Goal: Check status: Check status

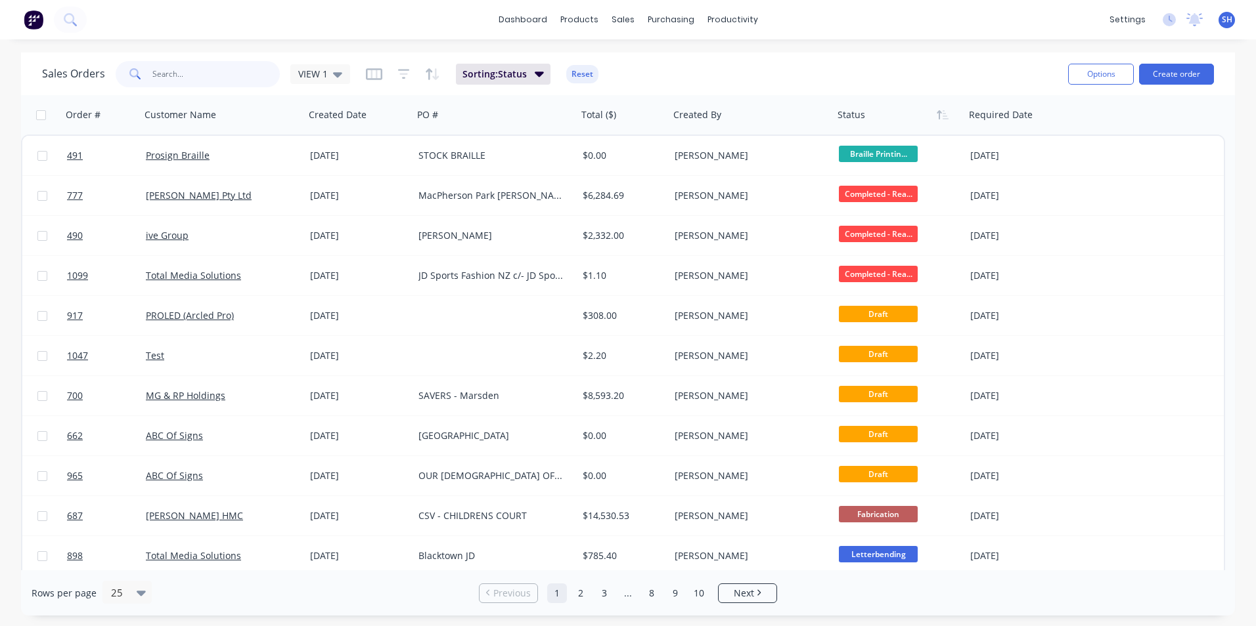
click at [209, 79] on input "text" at bounding box center [216, 74] width 128 height 26
type input "1131"
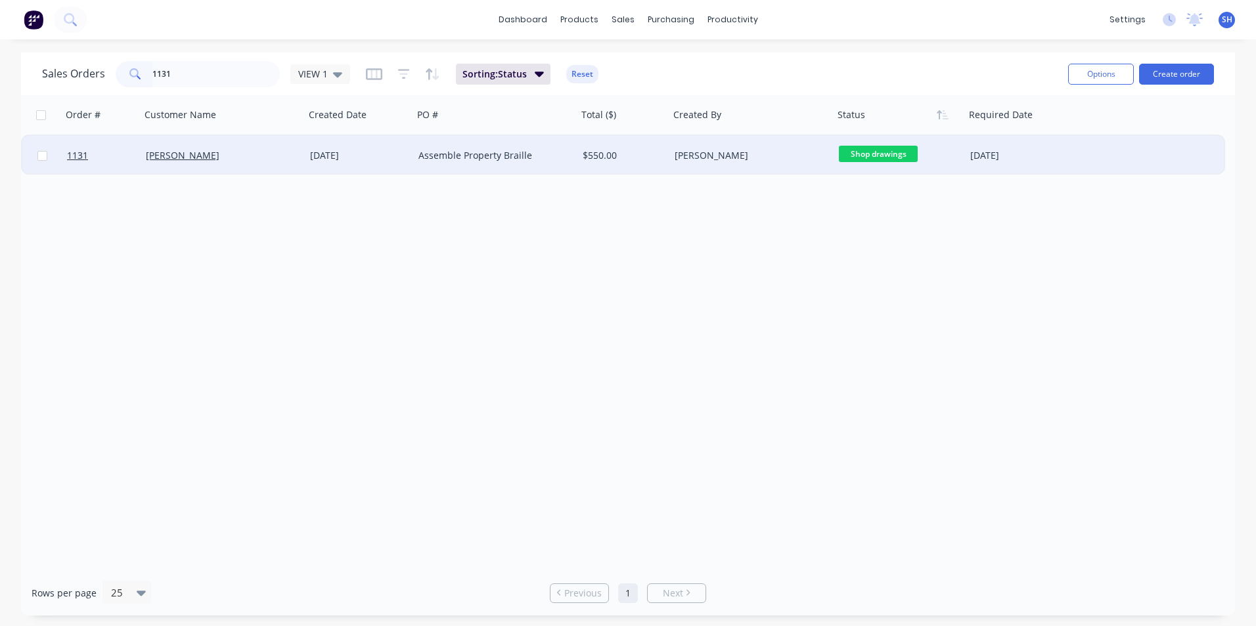
click at [257, 150] on div "[PERSON_NAME]" at bounding box center [219, 155] width 146 height 13
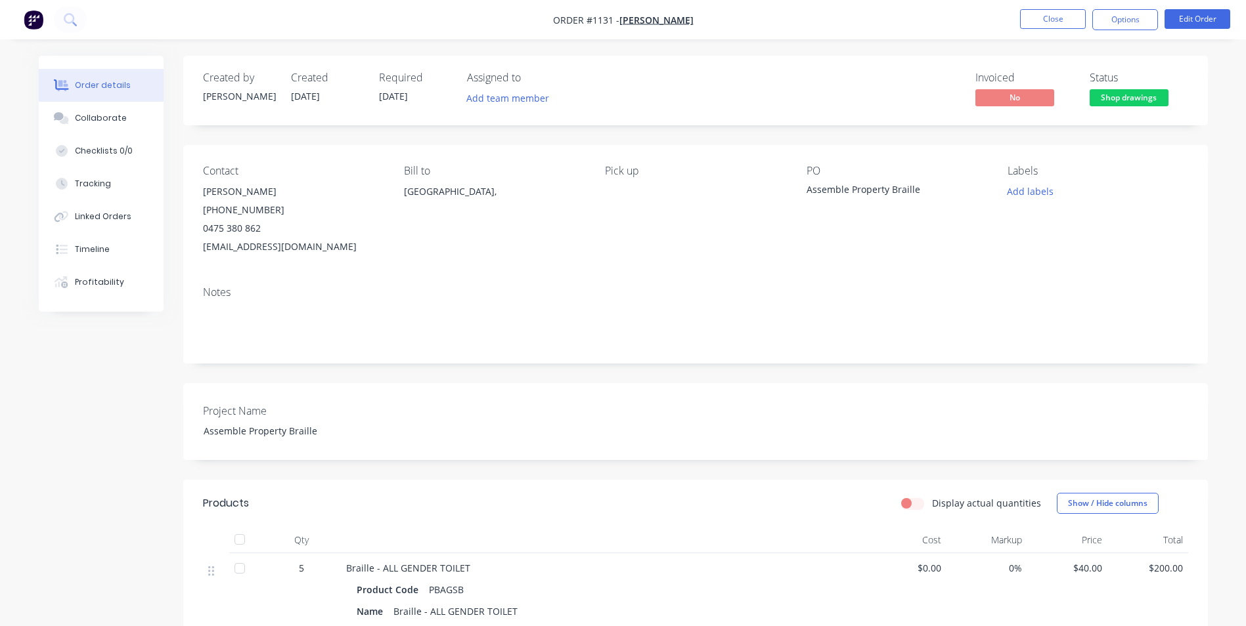
drag, startPoint x: 270, startPoint y: 191, endPoint x: 201, endPoint y: 190, distance: 69.0
click at [201, 190] on div "Contact [PERSON_NAME] [PHONE_NUMBER] [EMAIL_ADDRESS][DOMAIN_NAME] Bill to [GEOG…" at bounding box center [695, 210] width 1024 height 131
copy div "[PERSON_NAME]"
drag, startPoint x: 611, startPoint y: 18, endPoint x: 585, endPoint y: 18, distance: 25.6
click at [585, 18] on span "Order #1131 -" at bounding box center [586, 20] width 66 height 12
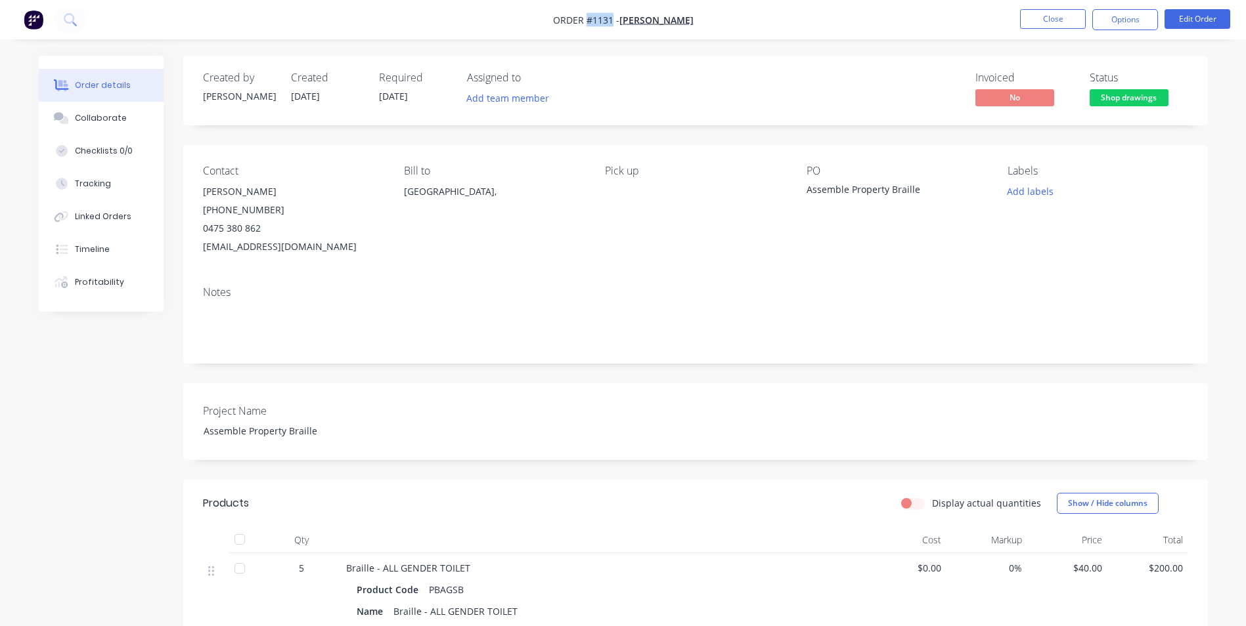
copy span "#1131"
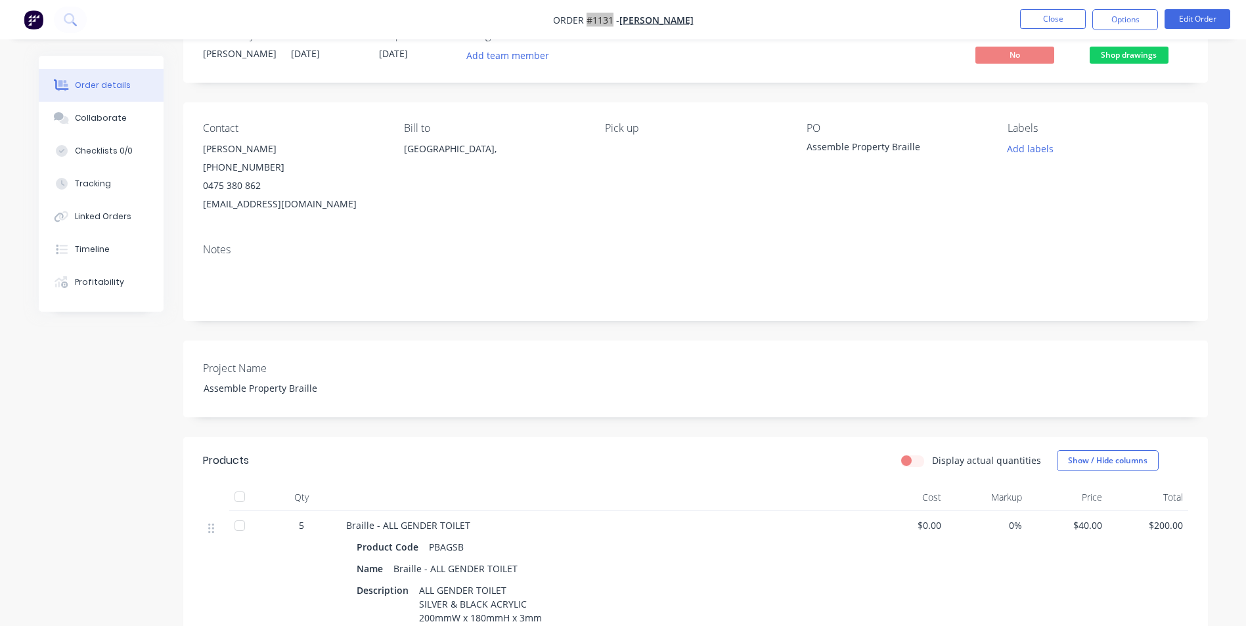
scroll to position [66, 0]
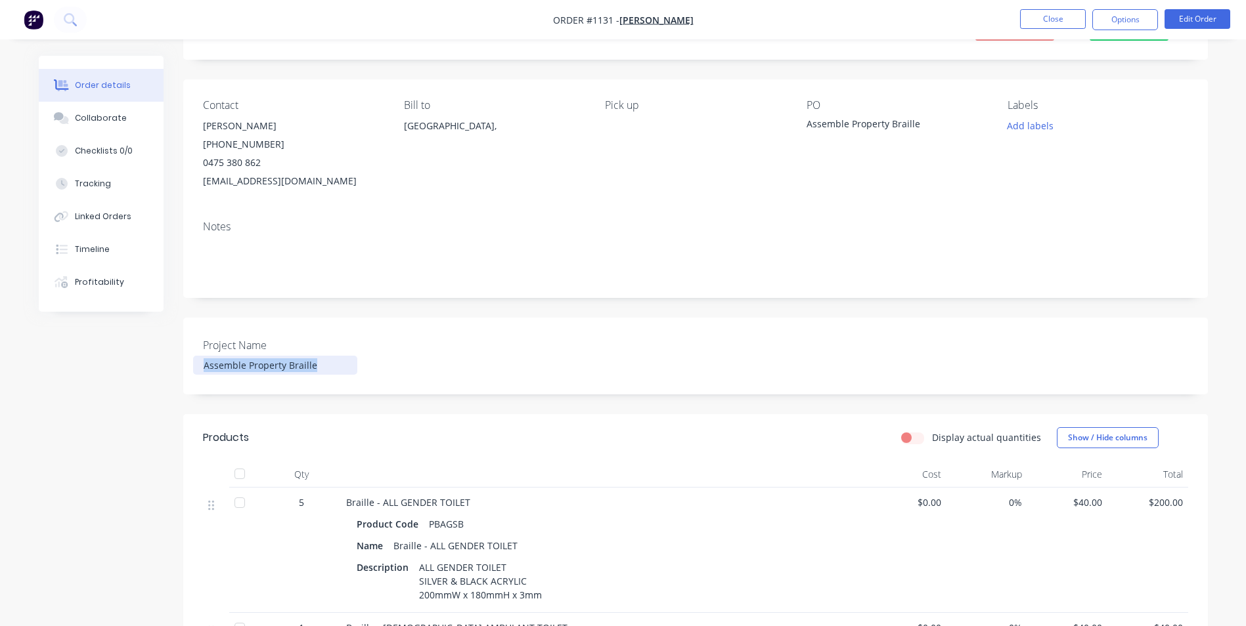
drag, startPoint x: 317, startPoint y: 366, endPoint x: 177, endPoint y: 365, distance: 139.2
copy div "Assemble Property Braille"
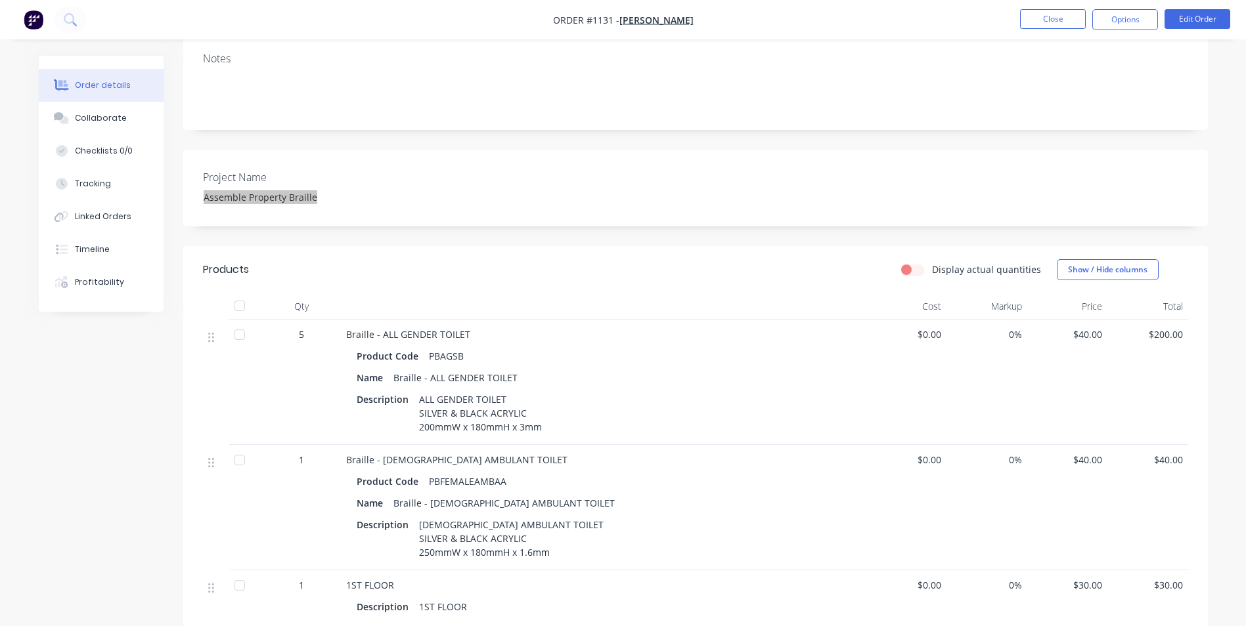
scroll to position [263, 0]
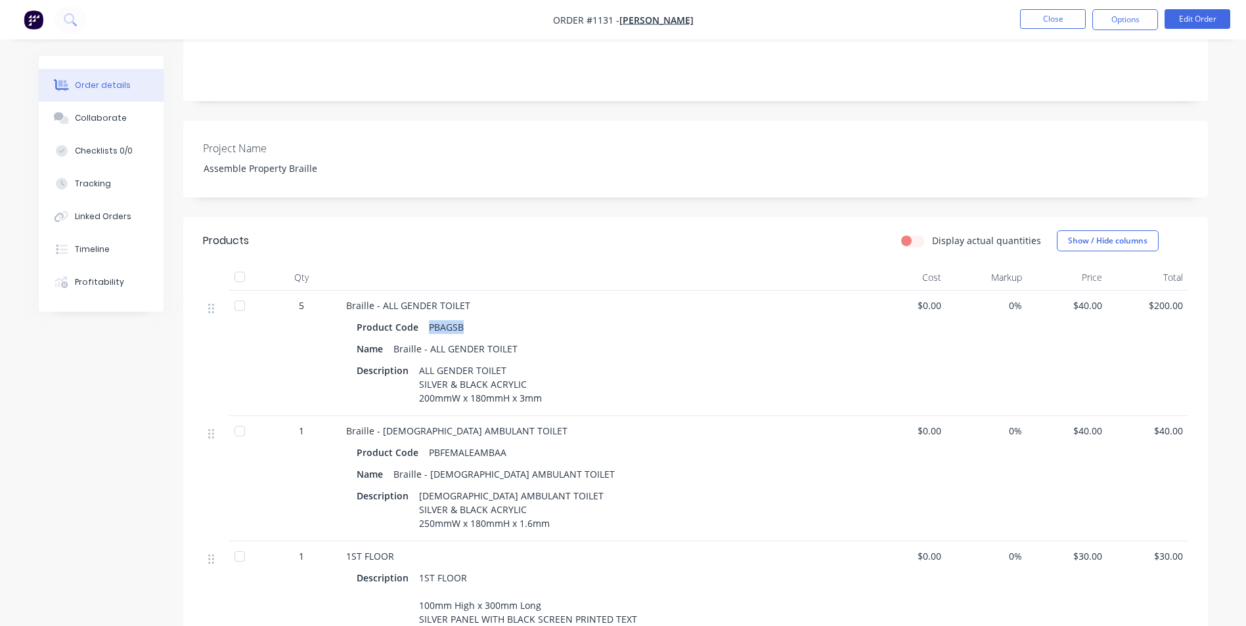
drag, startPoint x: 459, startPoint y: 326, endPoint x: 428, endPoint y: 324, distance: 30.9
click at [428, 324] on div "PBAGSB" at bounding box center [446, 327] width 45 height 19
copy div "PBAGSB"
drag, startPoint x: 416, startPoint y: 373, endPoint x: 550, endPoint y: 411, distance: 139.3
click at [550, 411] on div "Braille - ALL GENDER TOILET Product Code PBAGSB Name Braille - ALL GENDER TOILE…" at bounding box center [603, 353] width 525 height 125
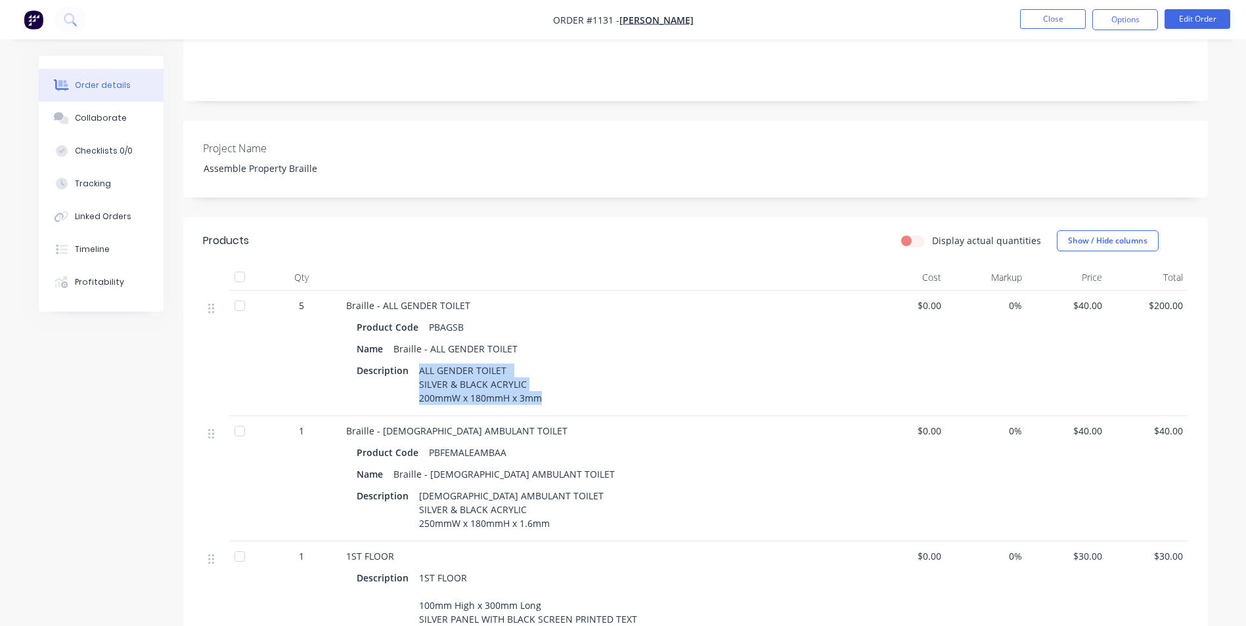
copy div "ALL GENDER TOILET SILVER & BLACK ACRYLIC 200mmW x 180mmH x 3mm"
drag, startPoint x: 518, startPoint y: 345, endPoint x: 391, endPoint y: 347, distance: 127.4
click at [391, 347] on div "Braille - ALL GENDER TOILET" at bounding box center [455, 348] width 135 height 19
copy div "Braille - ALL GENDER TOILET"
drag, startPoint x: 418, startPoint y: 370, endPoint x: 546, endPoint y: 406, distance: 132.6
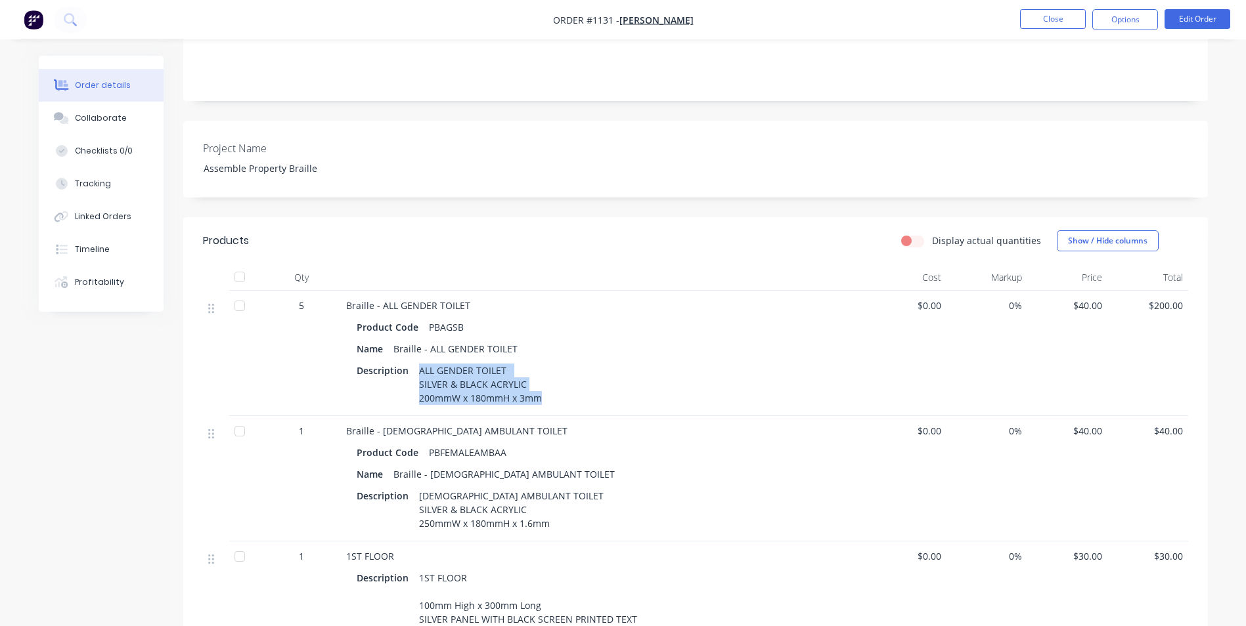
click at [546, 406] on div "Description ALL GENDER TOILET SILVER & BLACK ACRYLIC 200mmW x 180mmH x 3mm" at bounding box center [604, 384] width 494 height 47
copy div "ALL GENDER TOILET SILVER & BLACK ACRYLIC 200mmW x 180mmH x 3mm"
click at [481, 330] on div "Product Code PBAGSB" at bounding box center [604, 327] width 494 height 19
drag, startPoint x: 466, startPoint y: 328, endPoint x: 426, endPoint y: 328, distance: 40.7
click at [426, 328] on div "PBAGSB" at bounding box center [446, 327] width 45 height 19
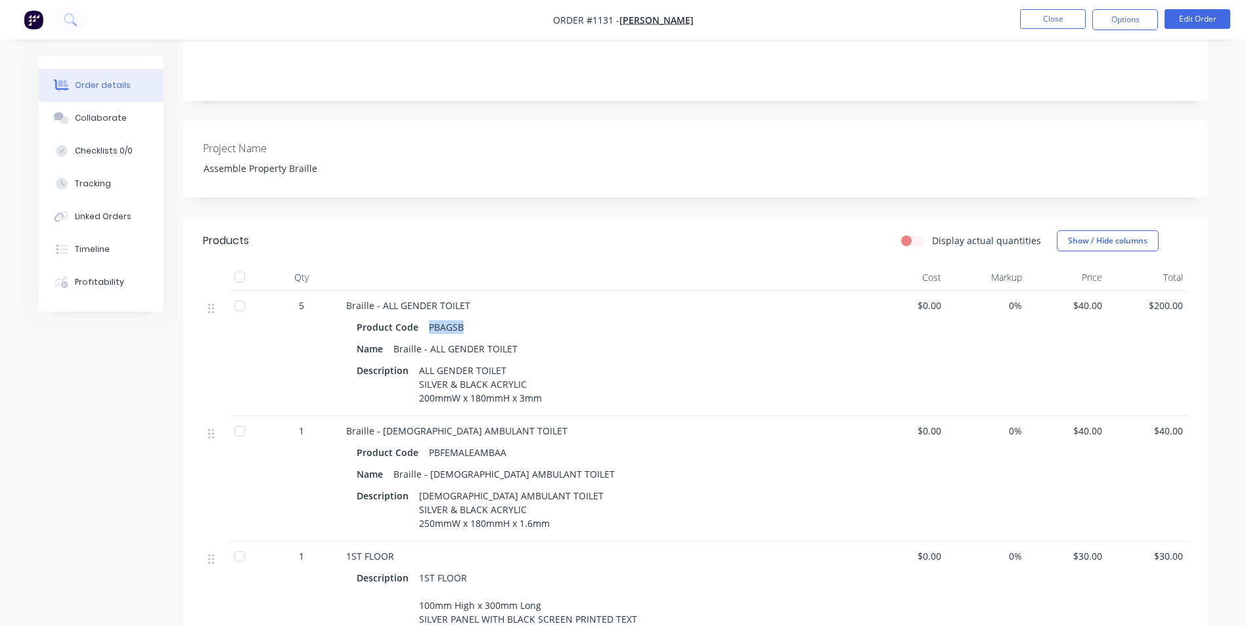
copy div "PBAGSB"
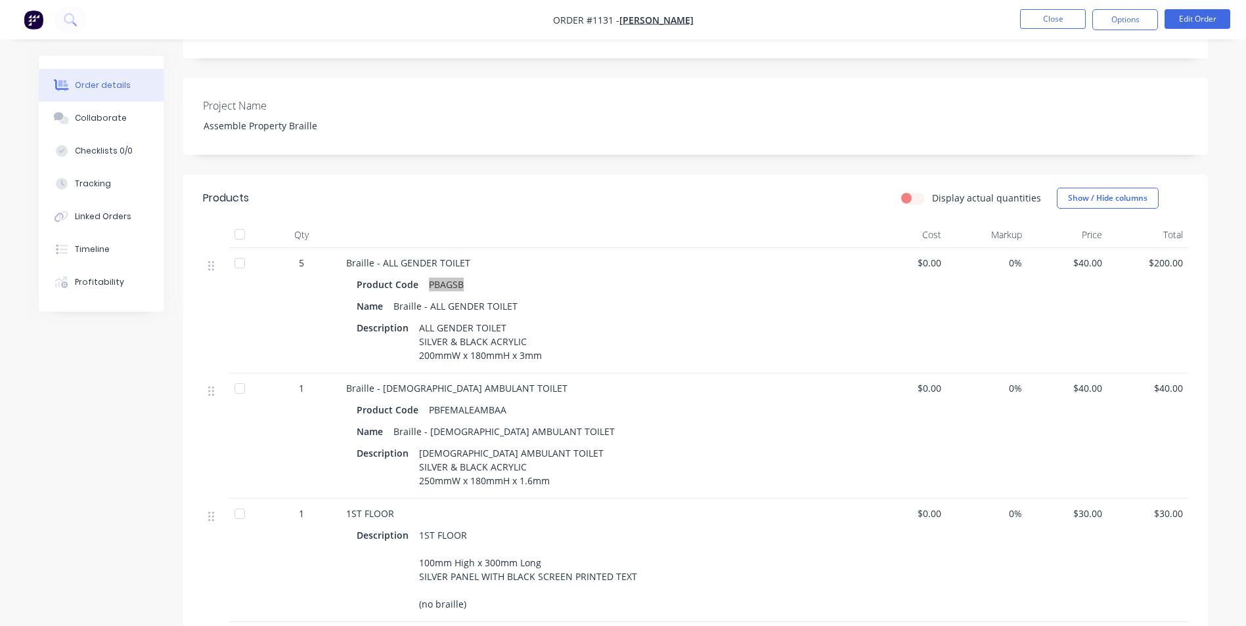
scroll to position [328, 0]
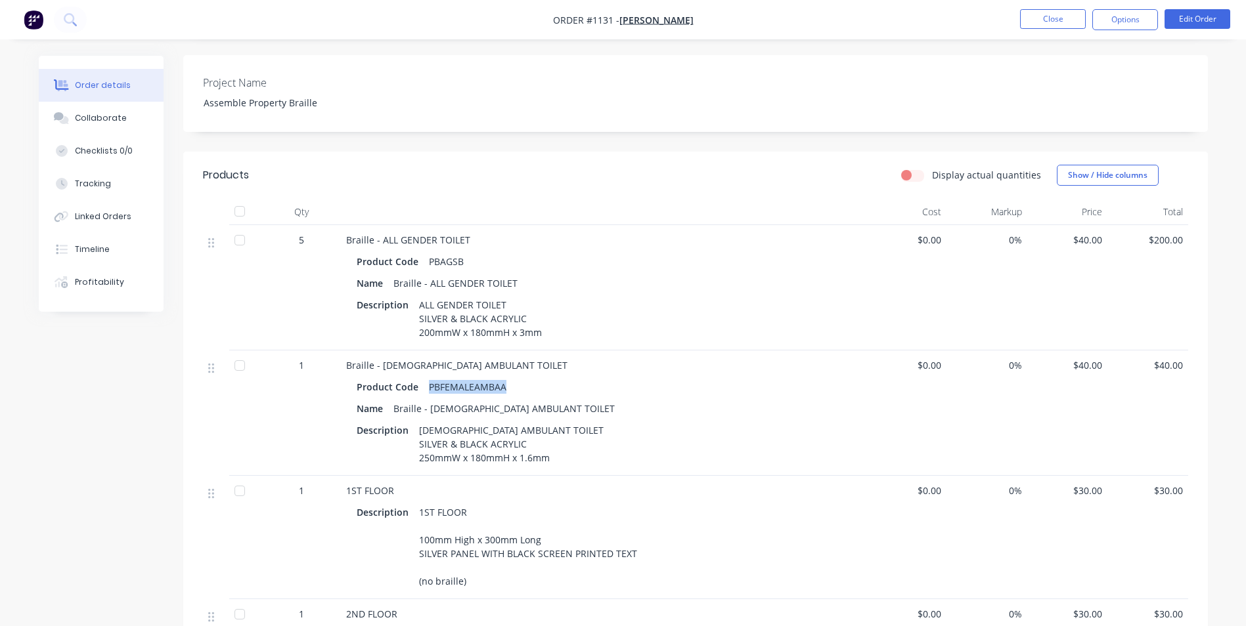
drag, startPoint x: 510, startPoint y: 385, endPoint x: 427, endPoint y: 390, distance: 82.9
click at [427, 390] on div "Product Code PBFEMALEAMBAA" at bounding box center [604, 387] width 494 height 19
copy div "PBFEMALEAMBAA"
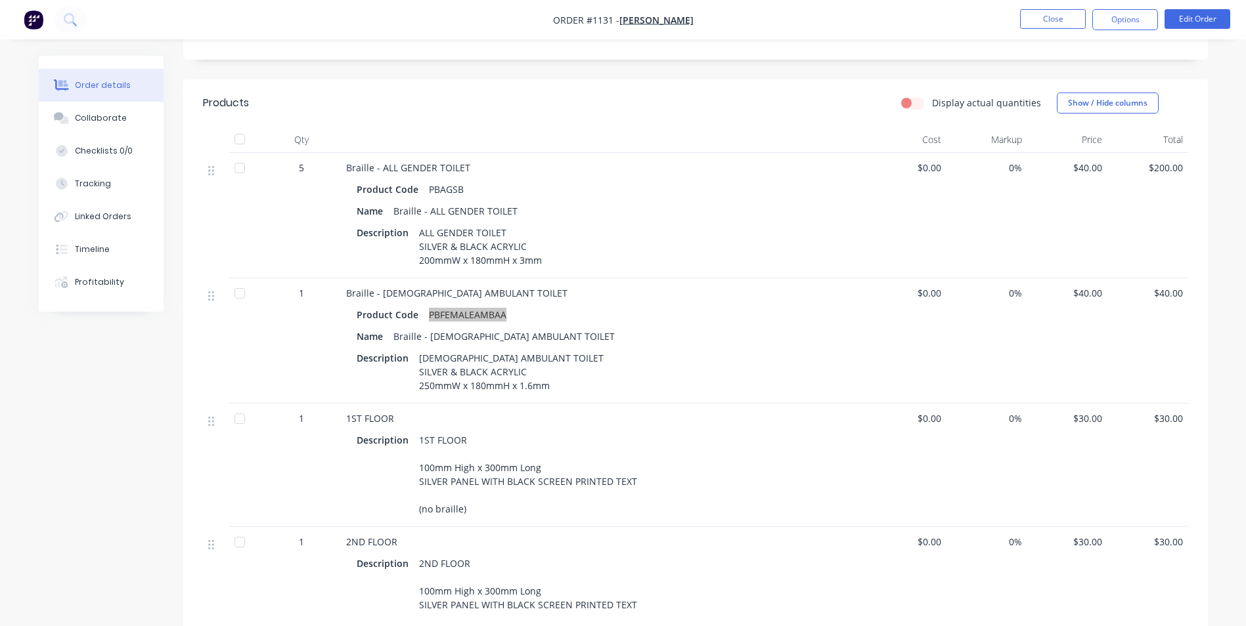
scroll to position [525, 0]
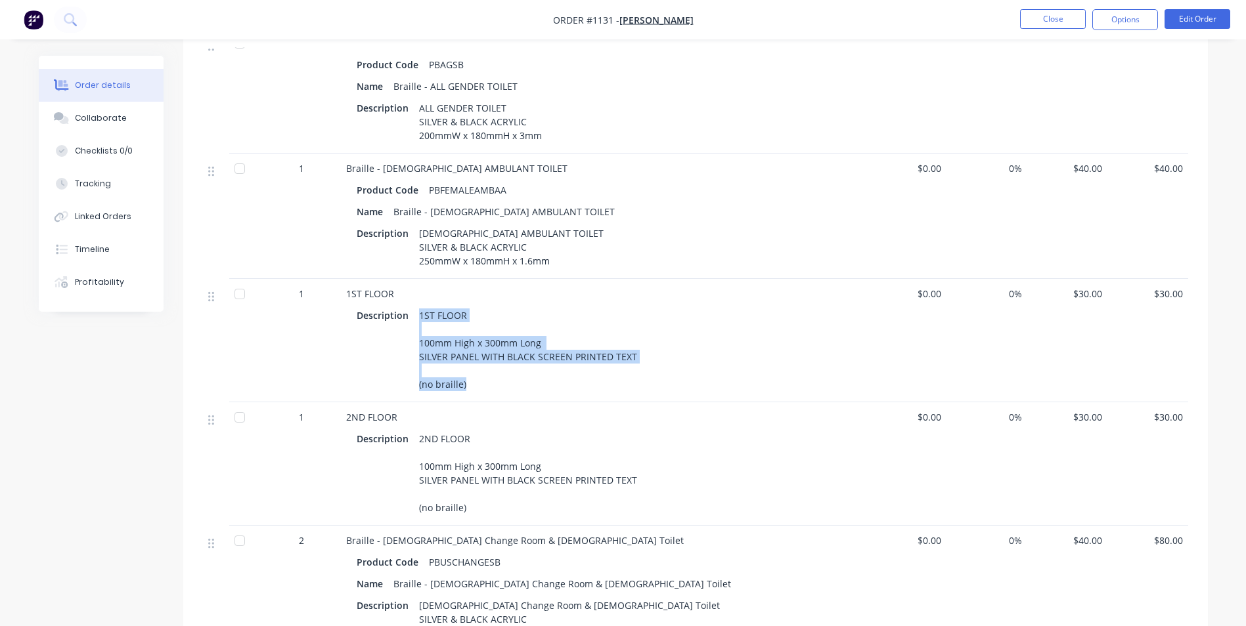
drag, startPoint x: 418, startPoint y: 316, endPoint x: 468, endPoint y: 386, distance: 85.8
click at [468, 386] on div "1ST FLOOR 100mm High x 300mm Long SILVER PANEL WITH BLACK SCREEN PRINTED TEXT (…" at bounding box center [528, 350] width 229 height 88
copy div "1ST FLOOR 100mm High x 300mm Long SILVER PANEL WITH BLACK SCREEN PRINTED TEXT (…"
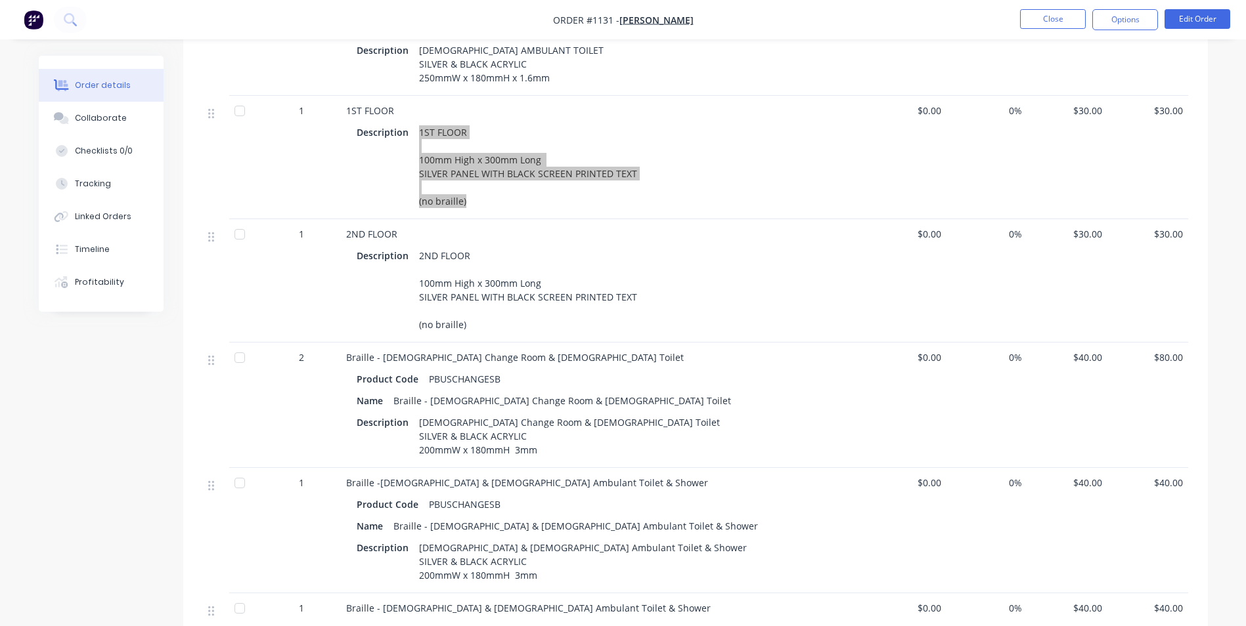
scroll to position [722, 0]
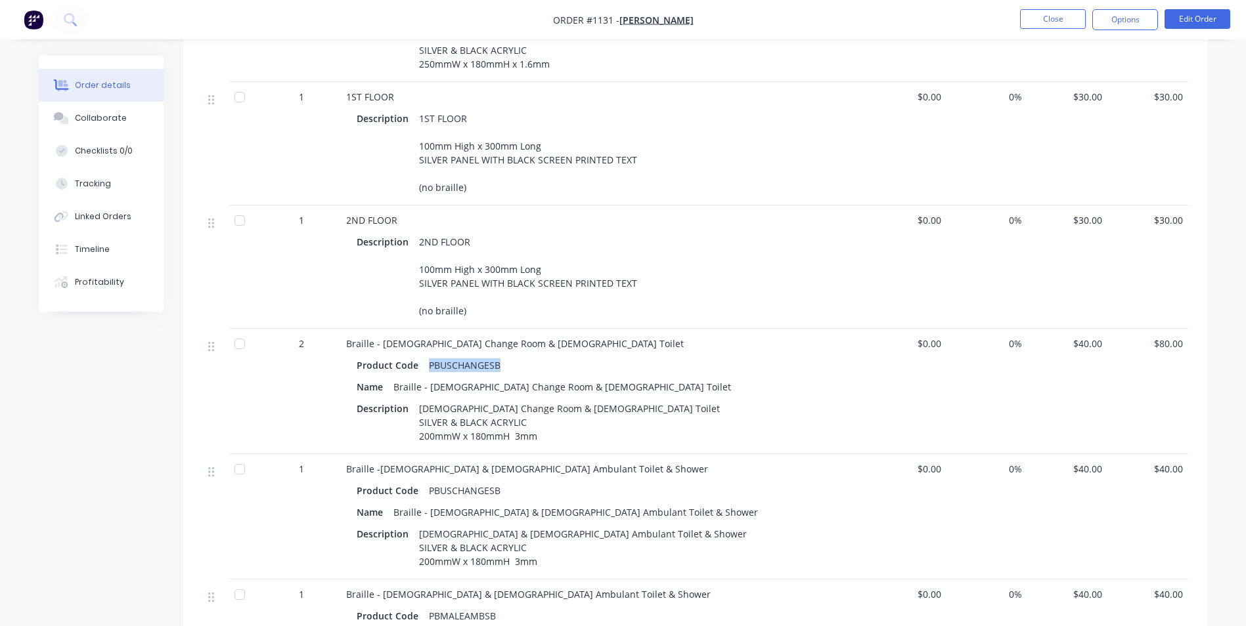
drag, startPoint x: 500, startPoint y: 367, endPoint x: 429, endPoint y: 367, distance: 70.9
click at [429, 367] on div "PBUSCHANGESB" at bounding box center [465, 365] width 82 height 19
drag, startPoint x: 542, startPoint y: 561, endPoint x: 414, endPoint y: 554, distance: 127.6
click at [414, 554] on div "[DEMOGRAPHIC_DATA] & [DEMOGRAPHIC_DATA] Ambulant Toilet & Shower SILVER & BLACK…" at bounding box center [583, 548] width 338 height 47
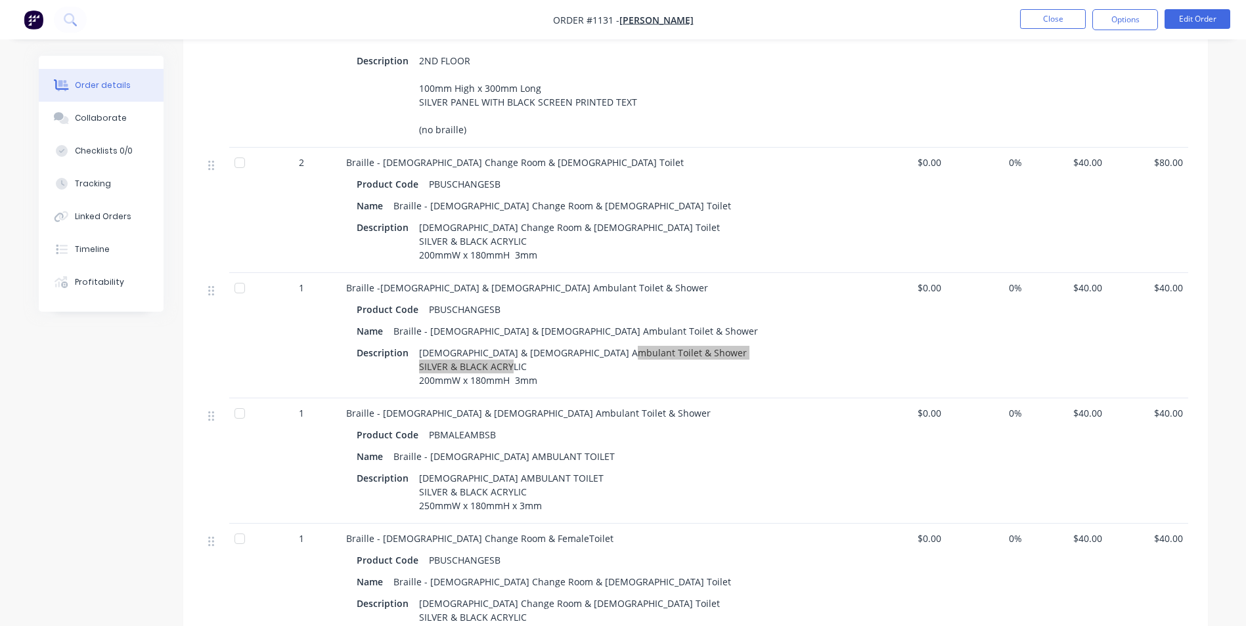
scroll to position [919, 0]
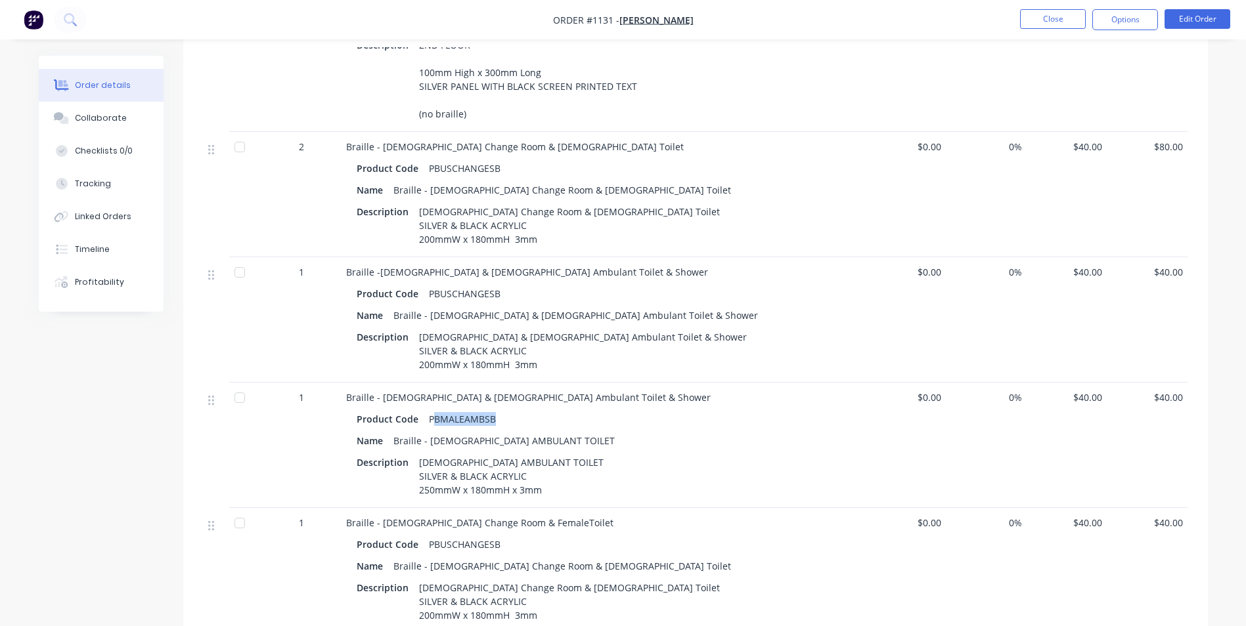
drag, startPoint x: 498, startPoint y: 421, endPoint x: 429, endPoint y: 422, distance: 69.0
click at [429, 422] on div "Product Code PBMALEAMBSB" at bounding box center [604, 419] width 494 height 19
drag, startPoint x: 429, startPoint y: 422, endPoint x: 487, endPoint y: 416, distance: 57.4
click at [517, 414] on div "Product Code PBMALEAMBSB" at bounding box center [604, 419] width 494 height 19
drag, startPoint x: 426, startPoint y: 420, endPoint x: 492, endPoint y: 422, distance: 67.0
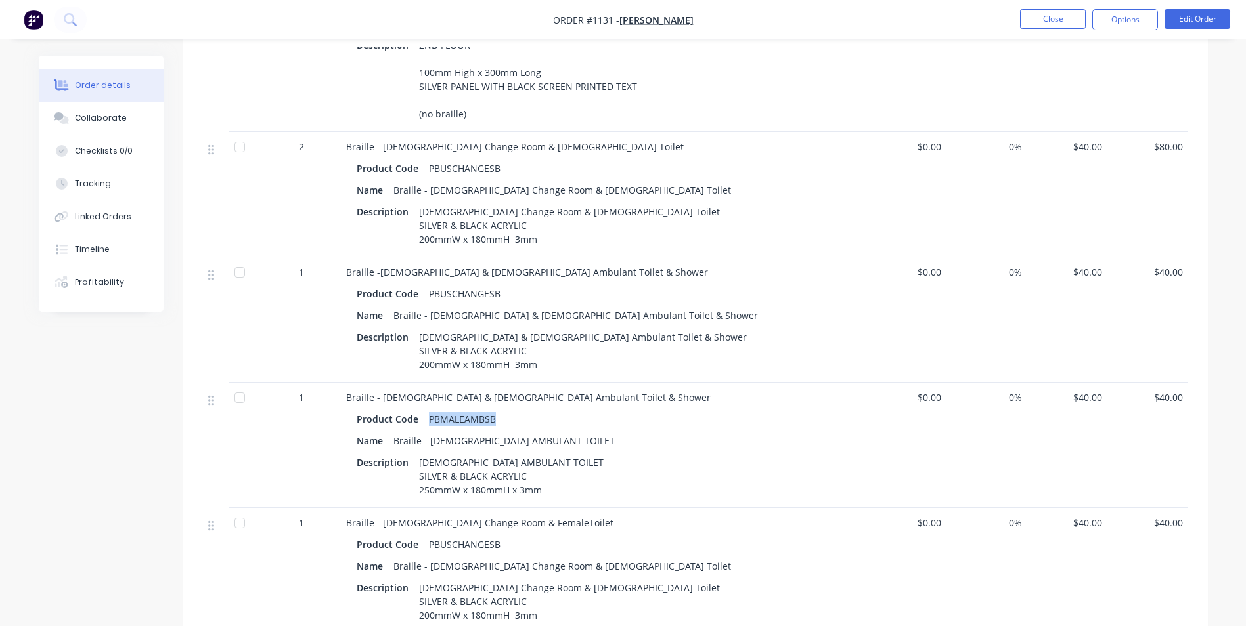
click at [492, 422] on div "PBMALEAMBSB" at bounding box center [462, 419] width 77 height 19
drag, startPoint x: 497, startPoint y: 297, endPoint x: 429, endPoint y: 297, distance: 68.3
click at [429, 297] on div "PBUSCHANGESB" at bounding box center [465, 293] width 82 height 19
drag, startPoint x: 489, startPoint y: 420, endPoint x: 425, endPoint y: 423, distance: 63.8
click at [425, 423] on div "PBMALEAMBSB" at bounding box center [462, 419] width 77 height 19
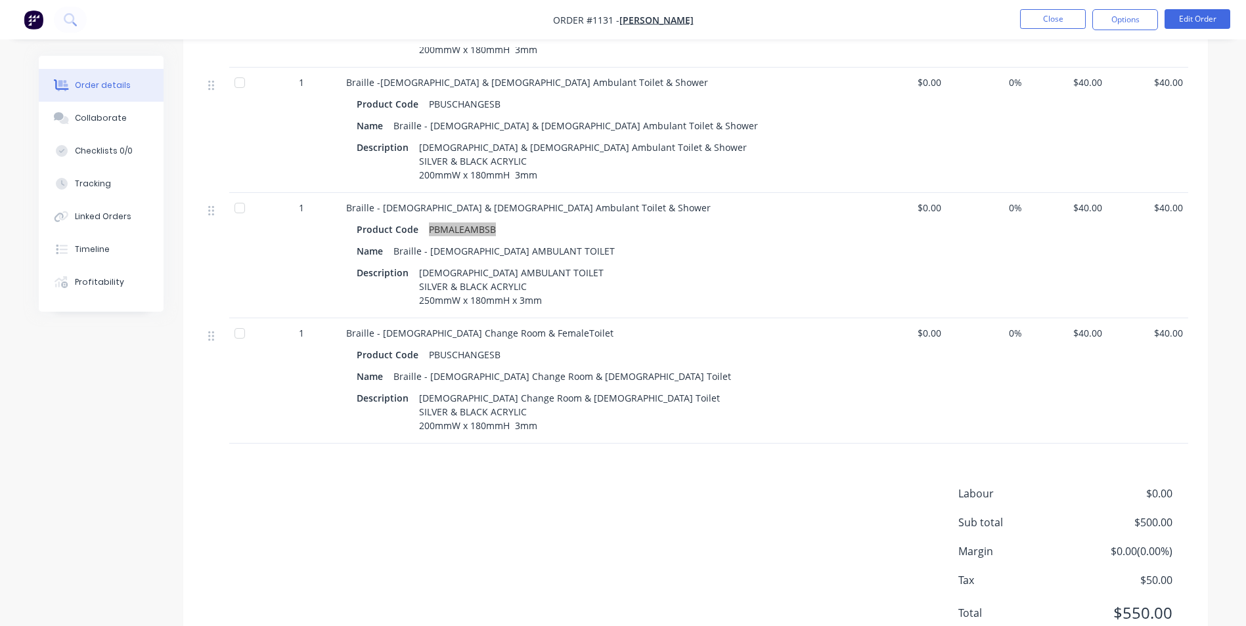
scroll to position [1116, 0]
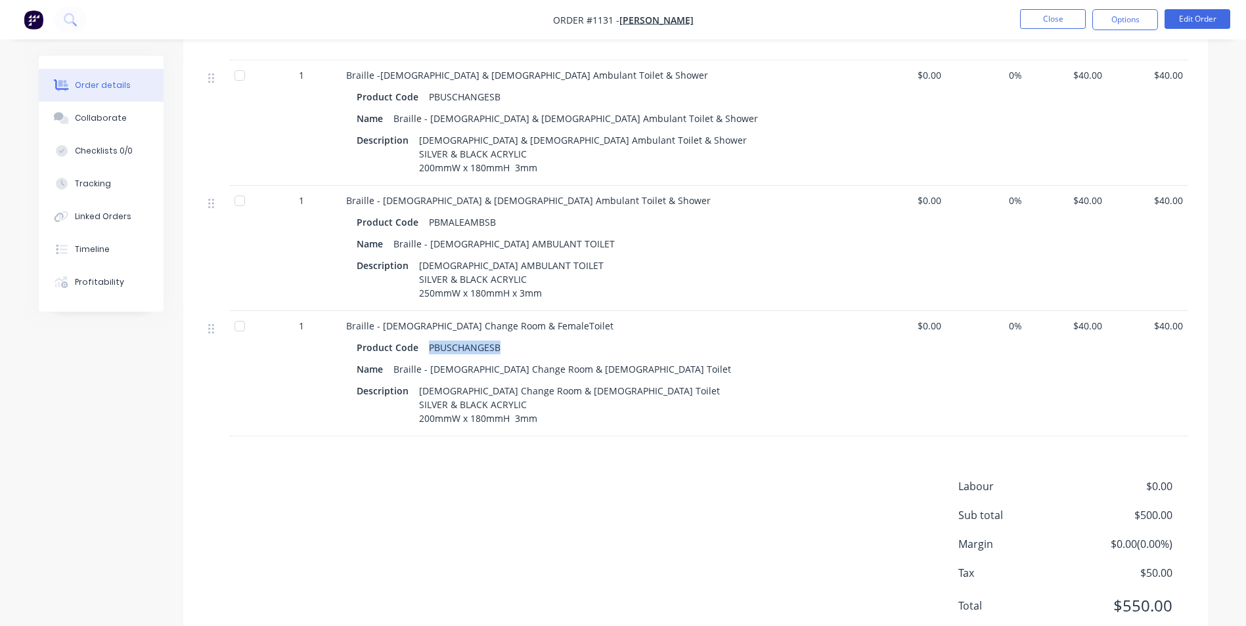
drag, startPoint x: 500, startPoint y: 349, endPoint x: 427, endPoint y: 345, distance: 72.3
click at [427, 345] on div "PBUSCHANGESB" at bounding box center [465, 347] width 82 height 19
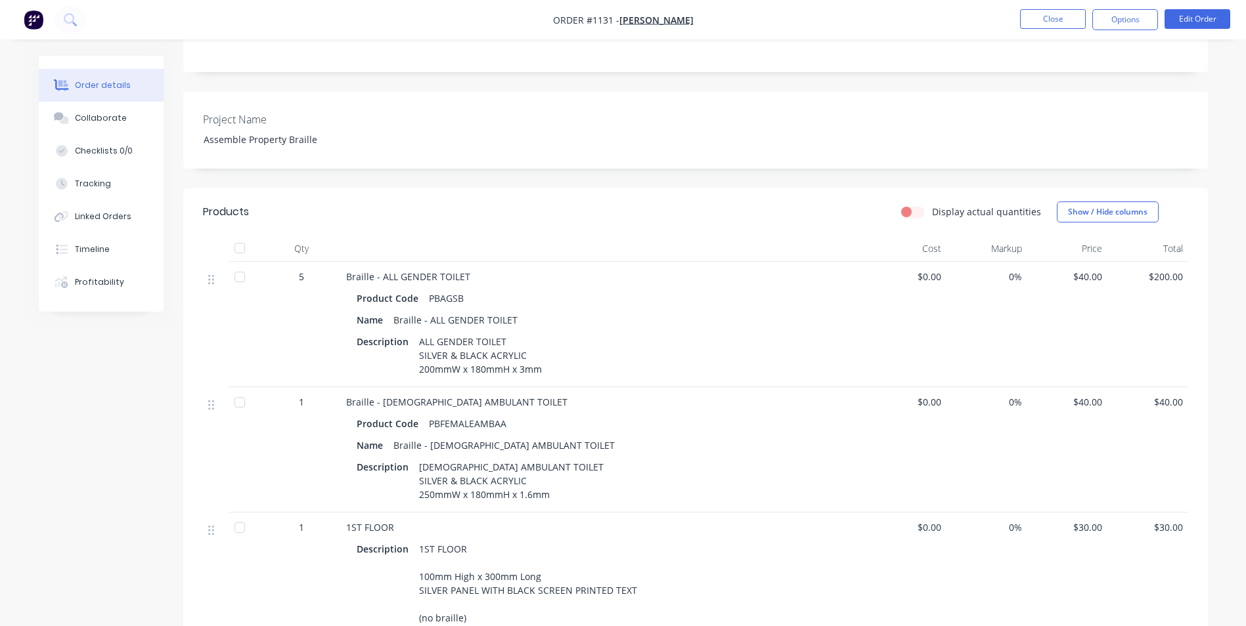
scroll to position [44, 0]
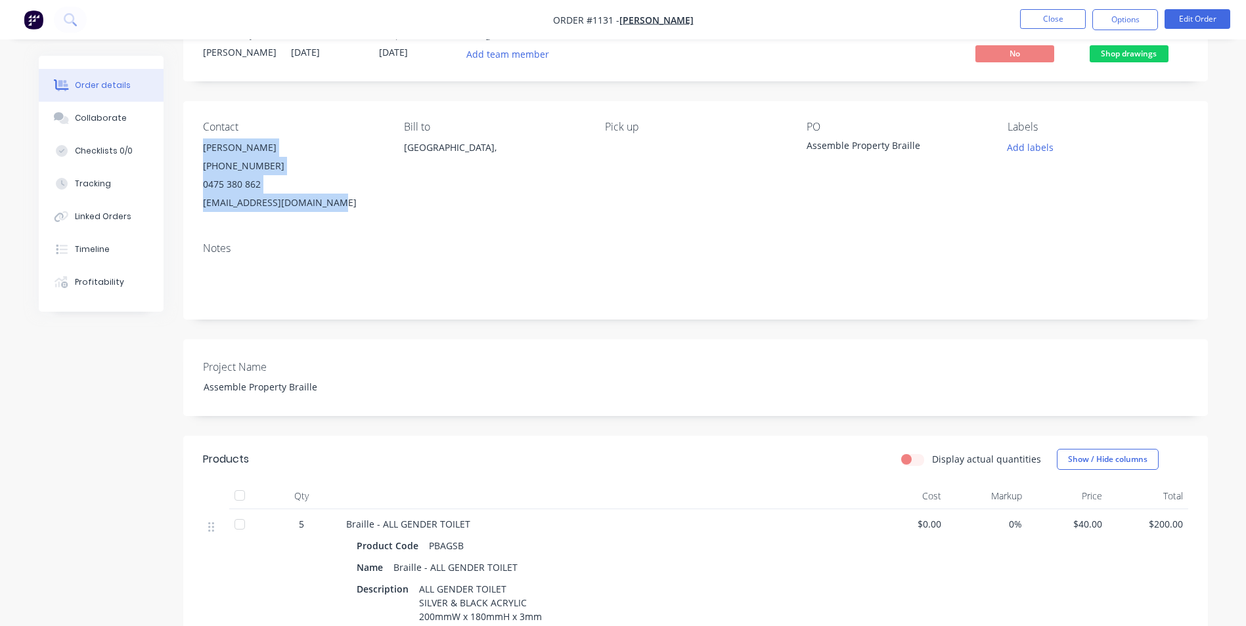
drag, startPoint x: 326, startPoint y: 202, endPoint x: 199, endPoint y: 151, distance: 136.4
click at [199, 151] on div "Contact [PERSON_NAME] [PHONE_NUMBER] [EMAIL_ADDRESS][DOMAIN_NAME] Bill to [GEOG…" at bounding box center [695, 166] width 1024 height 131
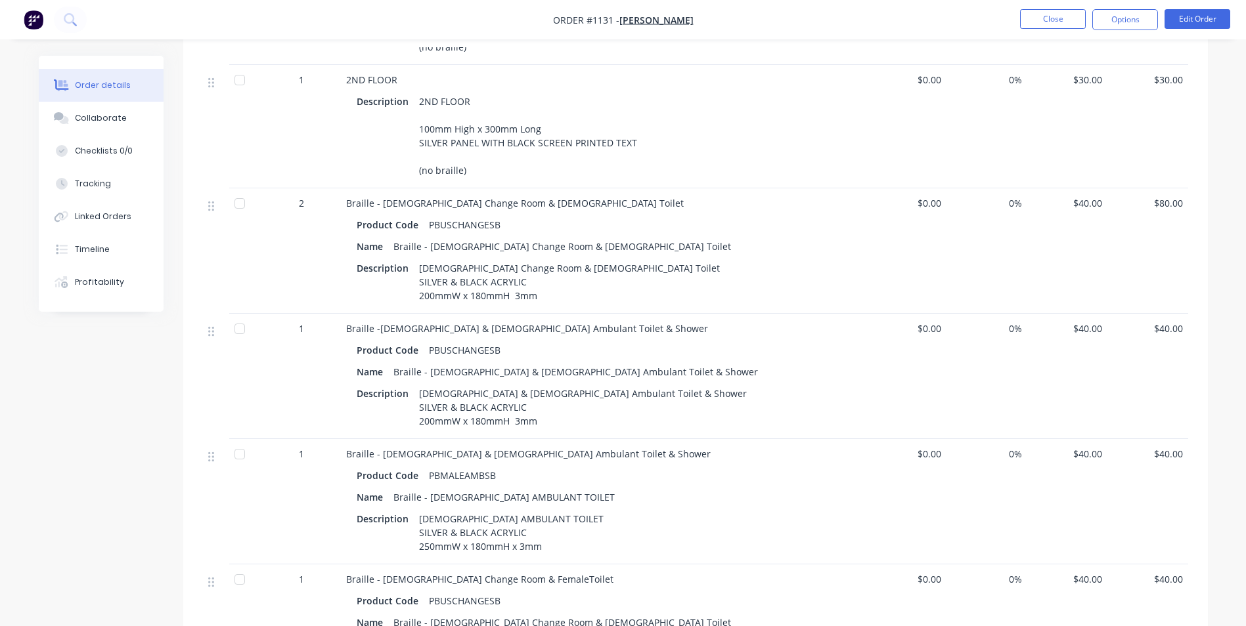
scroll to position [832, 0]
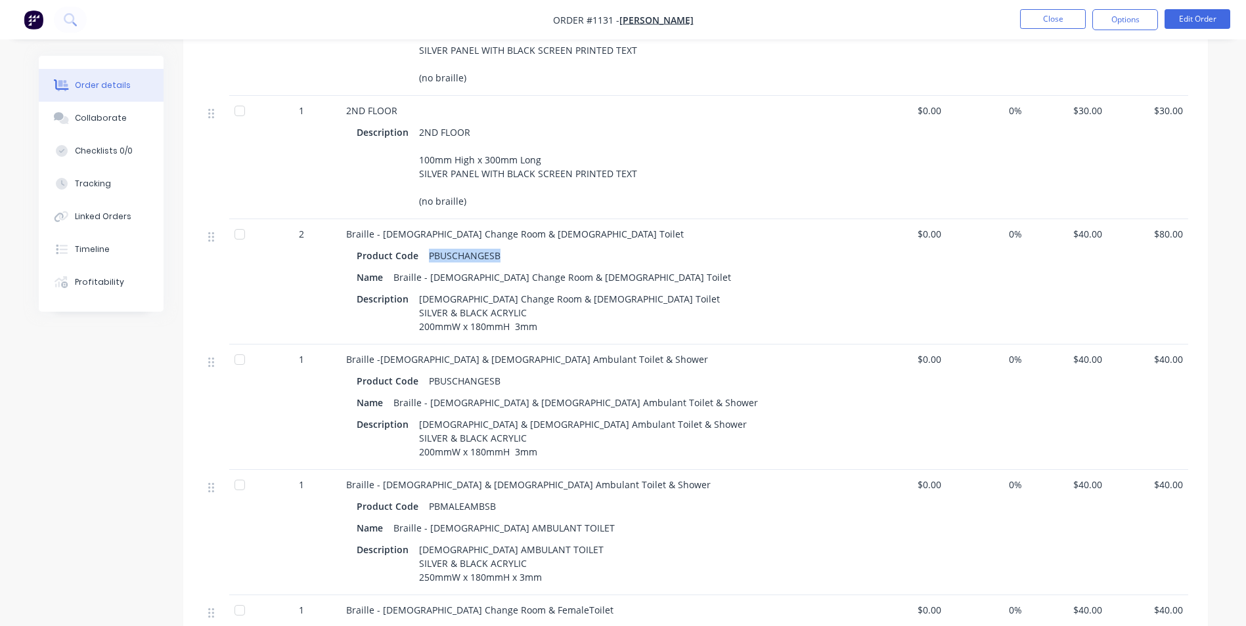
drag, startPoint x: 496, startPoint y: 257, endPoint x: 428, endPoint y: 261, distance: 68.4
click at [428, 261] on div "PBUSCHANGESB" at bounding box center [465, 255] width 82 height 19
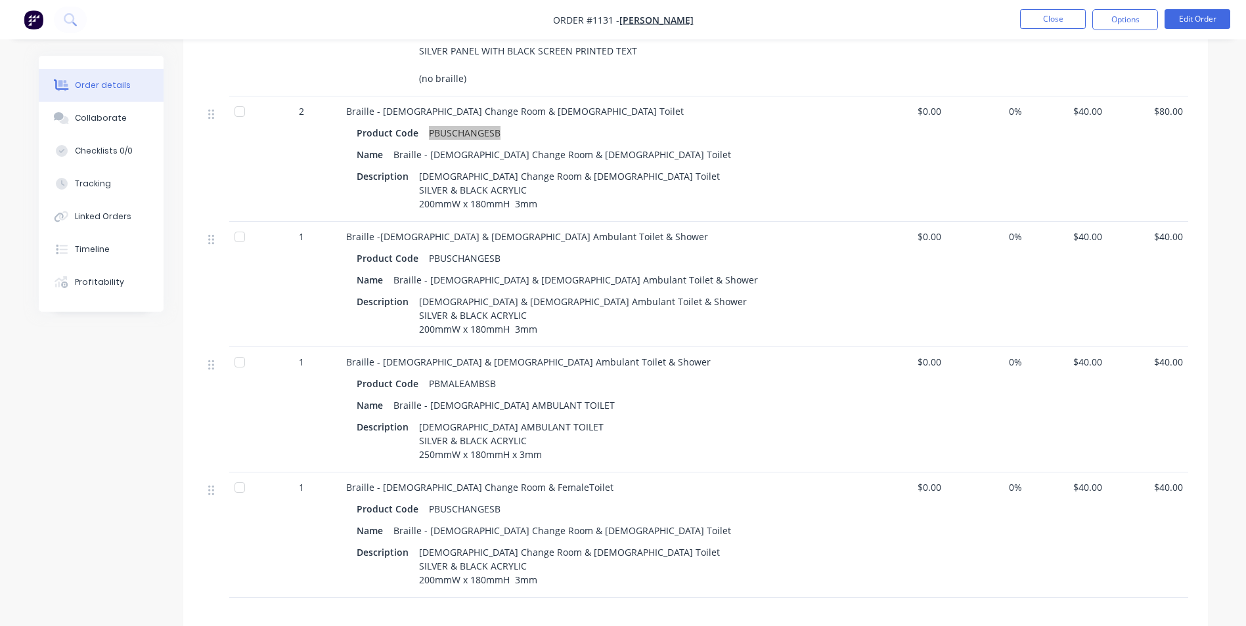
scroll to position [1160, 0]
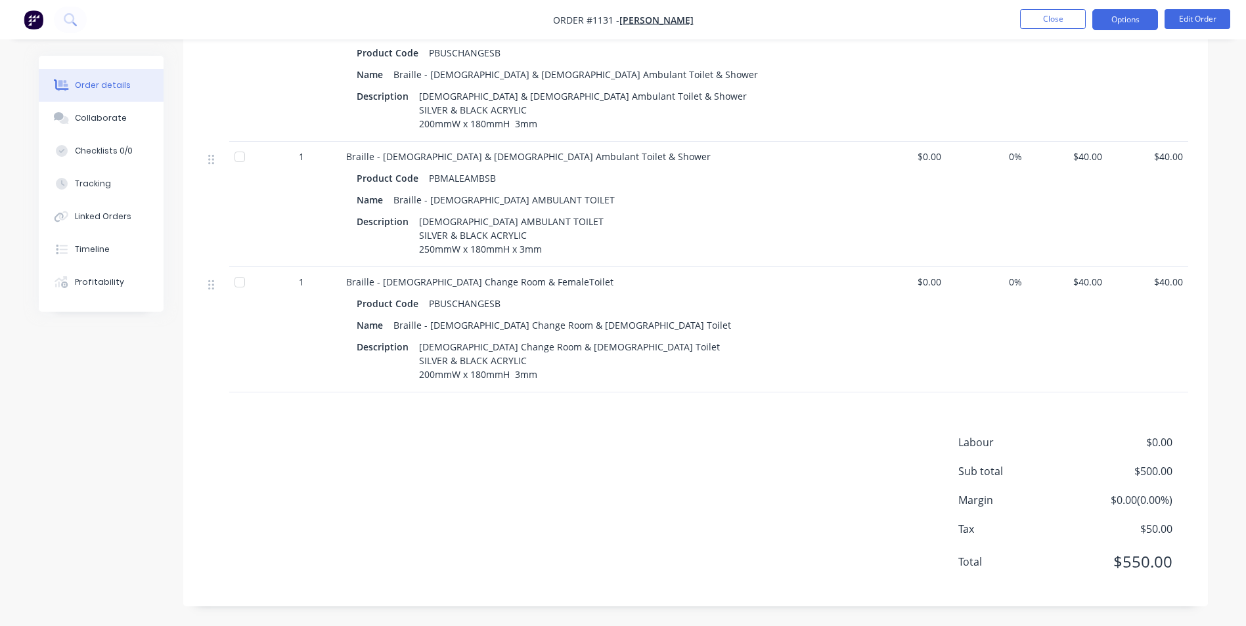
click at [1131, 12] on button "Options" at bounding box center [1125, 19] width 66 height 21
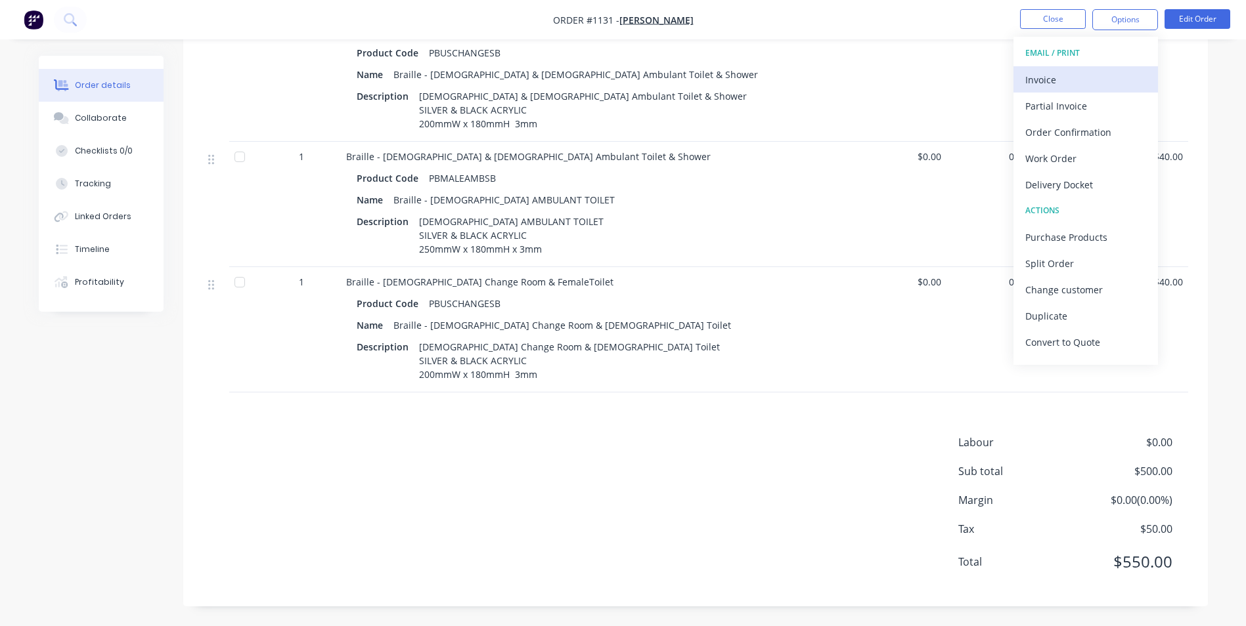
click at [1089, 76] on div "Invoice" at bounding box center [1085, 79] width 121 height 19
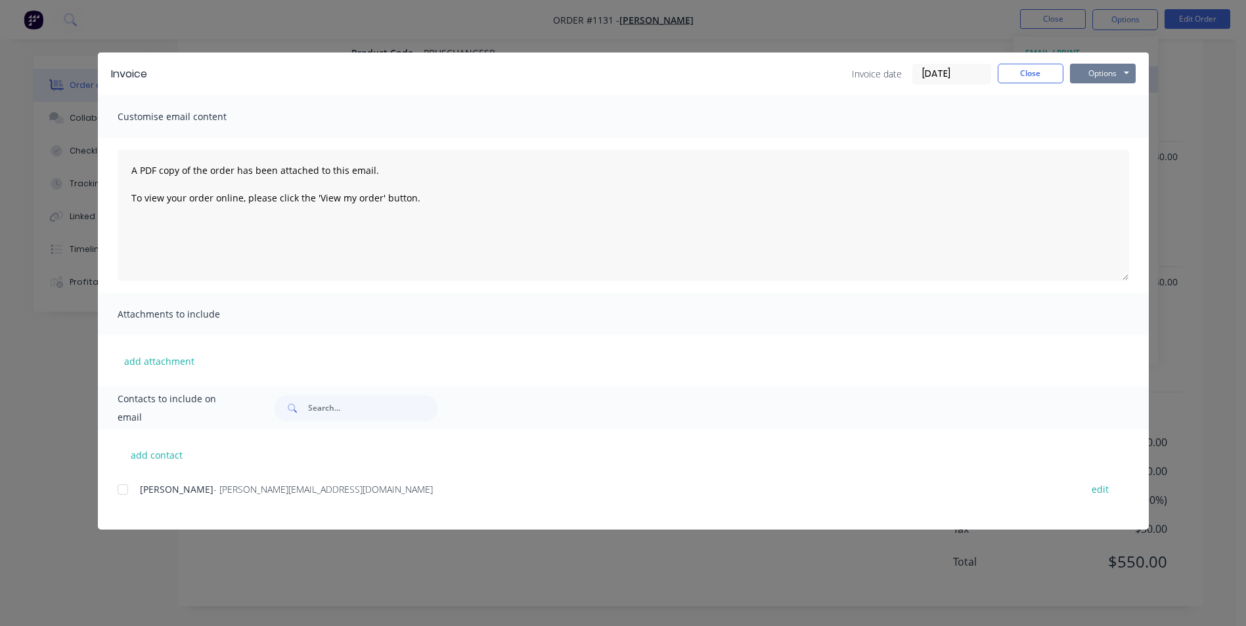
click at [1116, 64] on button "Options" at bounding box center [1103, 74] width 66 height 20
click at [1112, 113] on button "Print" at bounding box center [1112, 119] width 84 height 22
drag, startPoint x: 1037, startPoint y: 76, endPoint x: 1127, endPoint y: 14, distance: 109.6
click at [1038, 75] on button "Close" at bounding box center [1030, 74] width 66 height 20
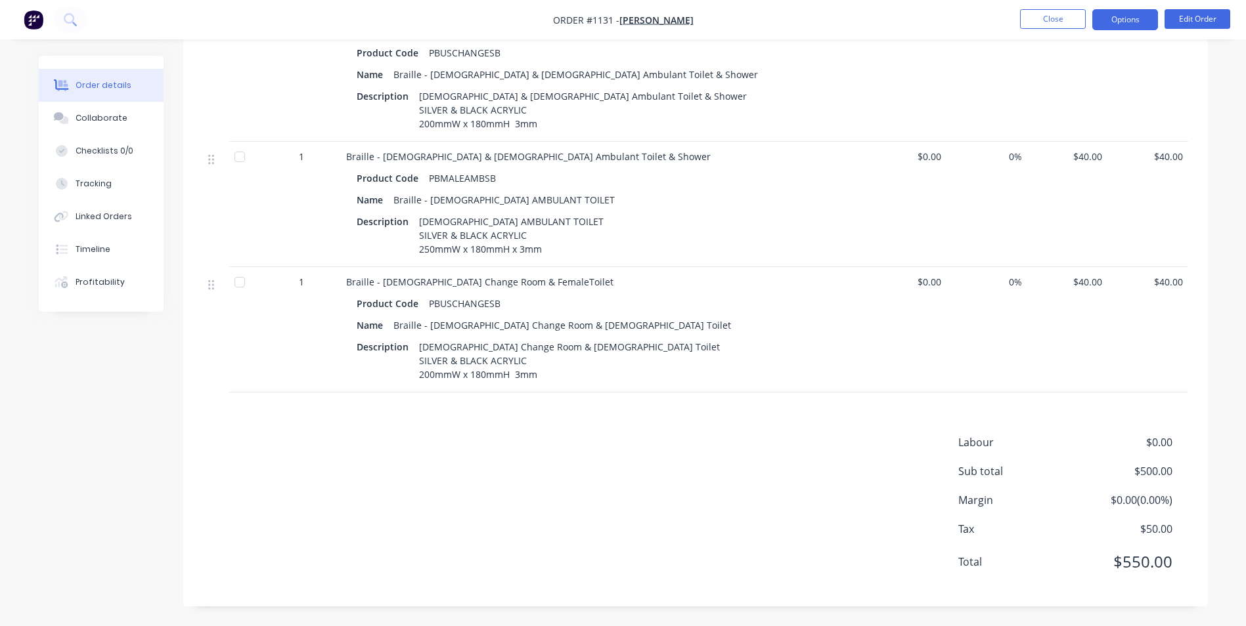
click at [1124, 20] on button "Options" at bounding box center [1125, 19] width 66 height 21
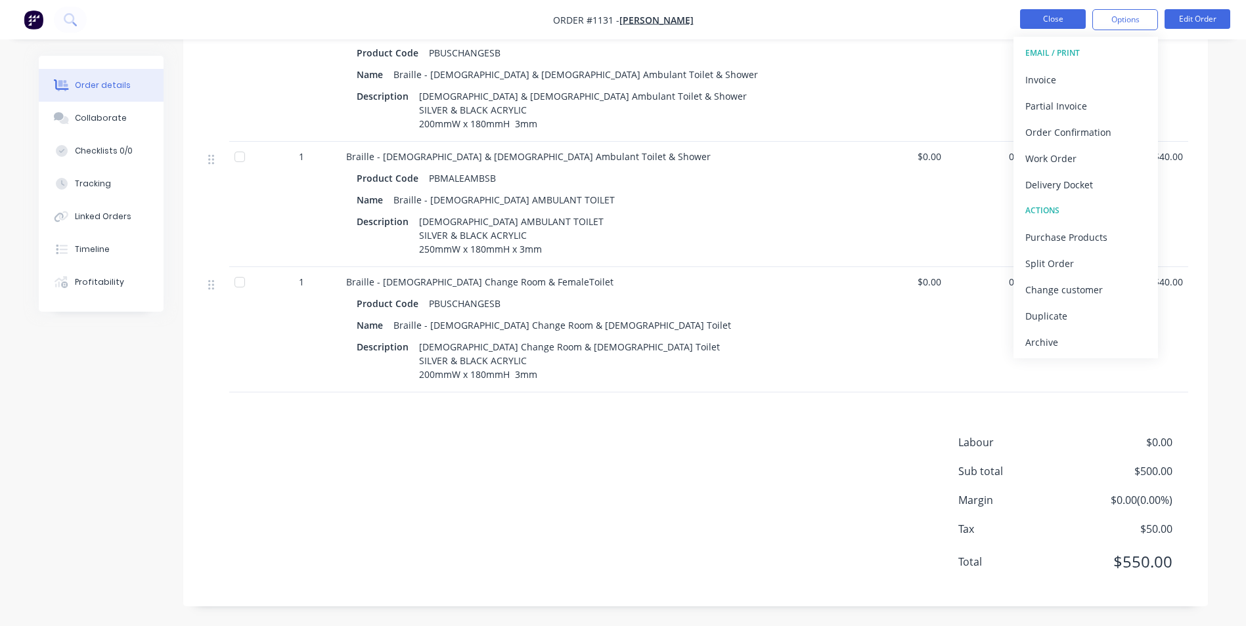
click at [1063, 20] on button "Close" at bounding box center [1053, 19] width 66 height 20
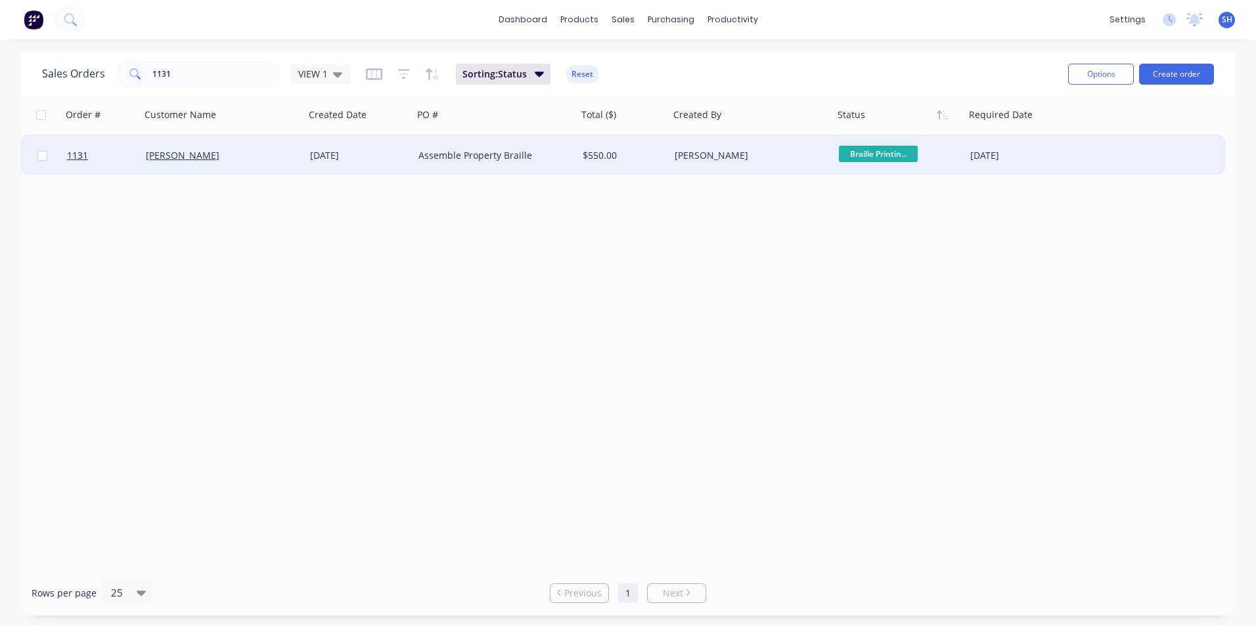
click at [647, 159] on div "$550.00" at bounding box center [620, 155] width 77 height 13
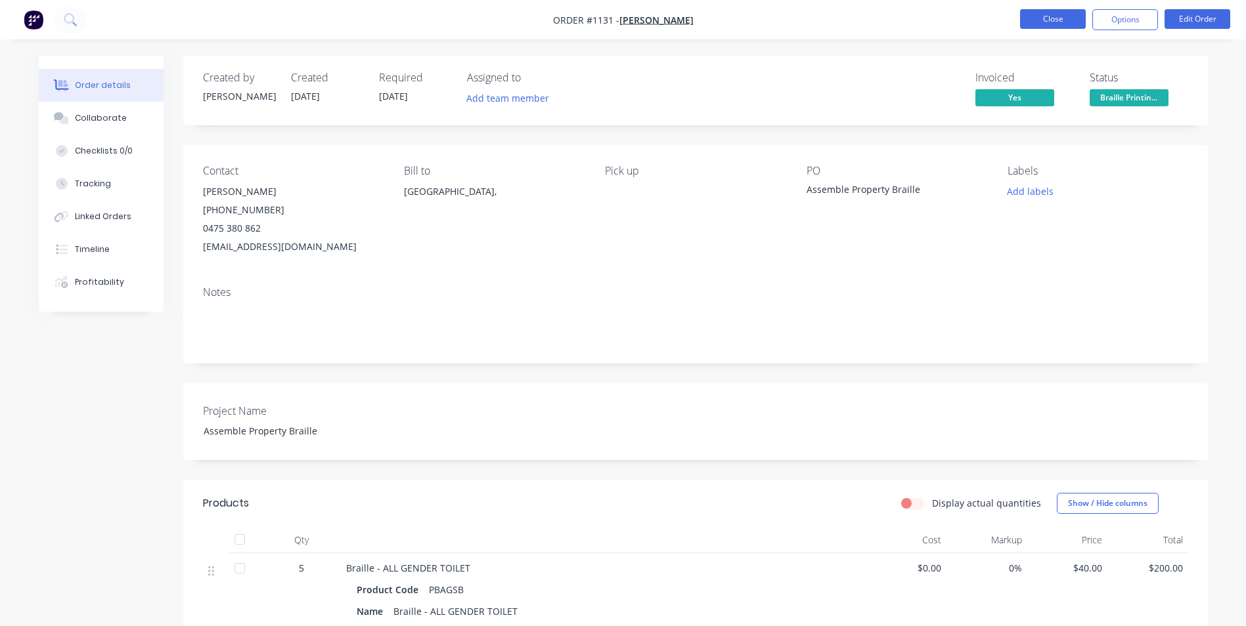
click at [1063, 20] on button "Close" at bounding box center [1053, 19] width 66 height 20
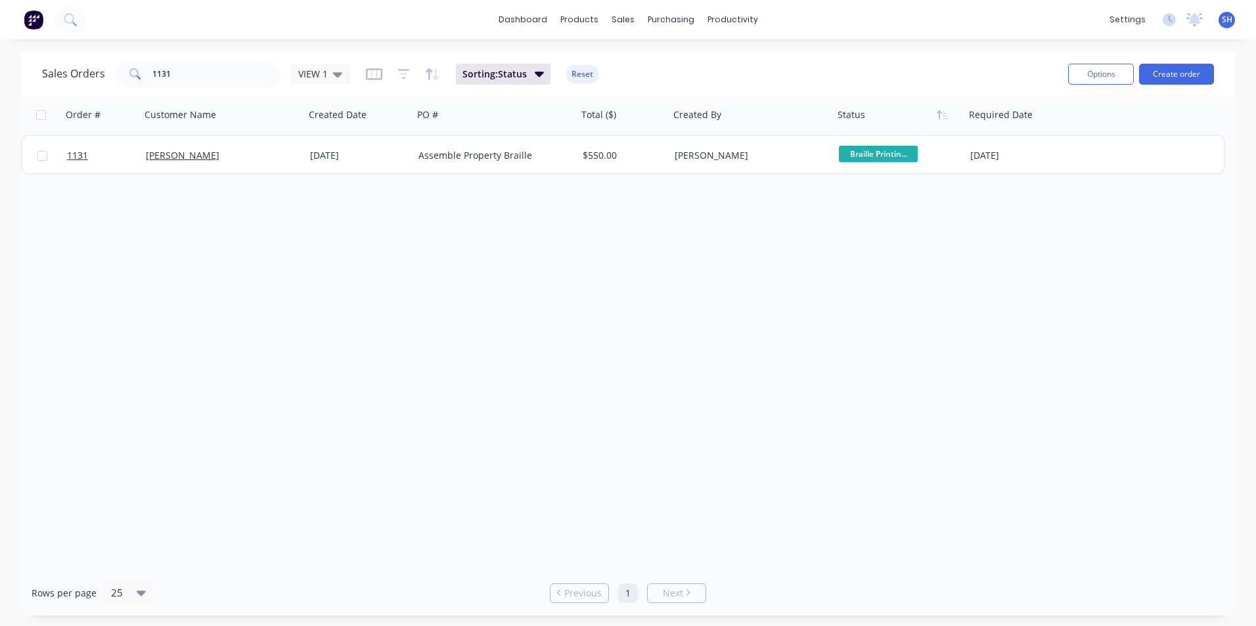
drag, startPoint x: 538, startPoint y: 377, endPoint x: 588, endPoint y: 179, distance: 203.9
click at [540, 375] on div "Order # Customer Name Created Date PO # Total ($) Created By Status Required Da…" at bounding box center [627, 332] width 1213 height 475
click at [183, 78] on input "1131" at bounding box center [216, 74] width 128 height 26
drag, startPoint x: 187, startPoint y: 75, endPoint x: 123, endPoint y: 70, distance: 63.9
click at [123, 70] on div "1131" at bounding box center [198, 74] width 164 height 26
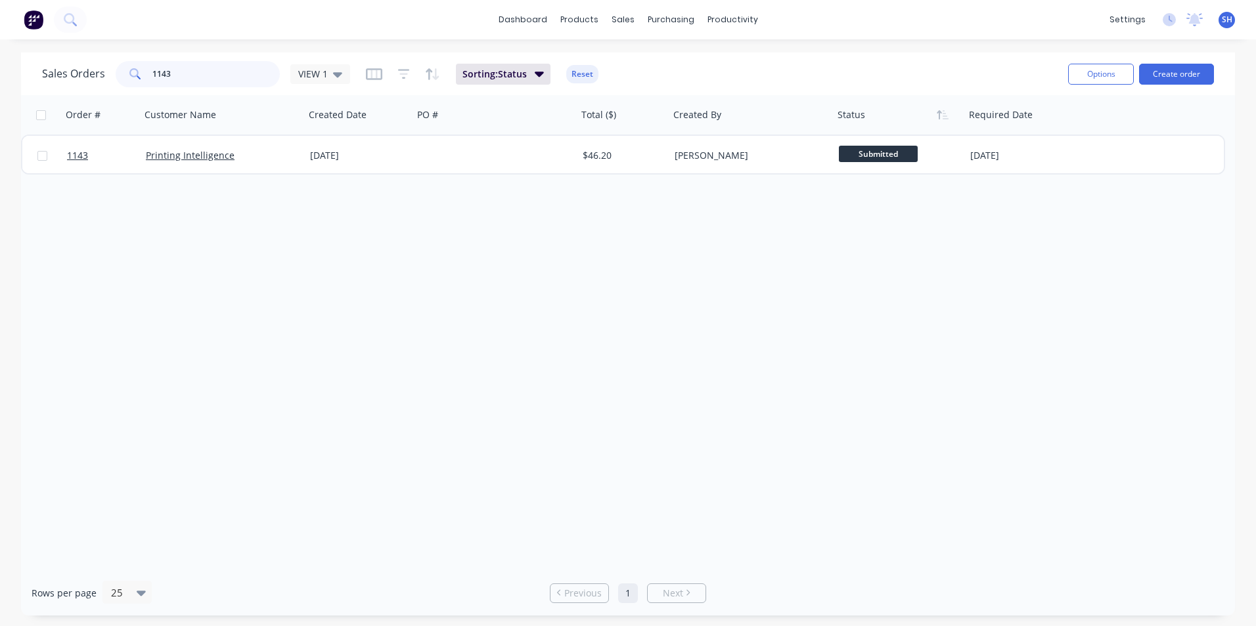
click at [177, 76] on input "1143" at bounding box center [216, 74] width 128 height 26
drag, startPoint x: 177, startPoint y: 76, endPoint x: 145, endPoint y: 73, distance: 31.6
click at [145, 73] on div "1143" at bounding box center [198, 74] width 164 height 26
click at [330, 72] on div "VIEW 1" at bounding box center [320, 74] width 44 height 12
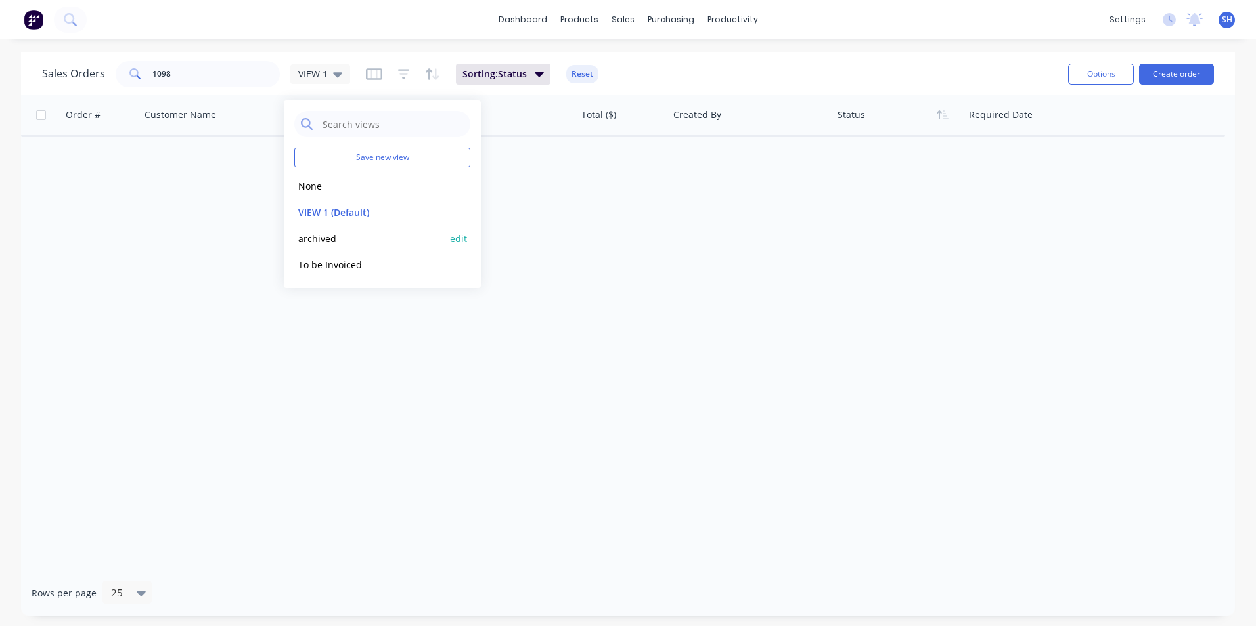
click at [336, 234] on button "archived" at bounding box center [369, 238] width 150 height 15
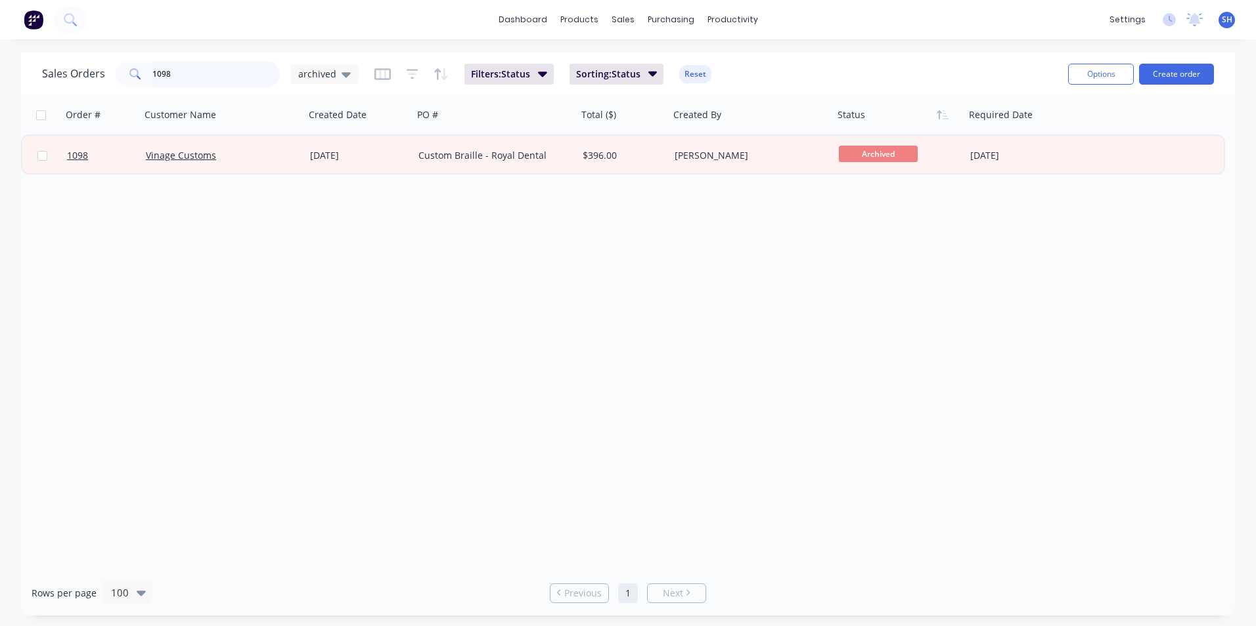
click at [214, 68] on input "1098" at bounding box center [216, 74] width 128 height 26
drag, startPoint x: 211, startPoint y: 68, endPoint x: 142, endPoint y: 71, distance: 69.0
click at [142, 71] on div "1098" at bounding box center [198, 74] width 164 height 26
type input "963"
drag, startPoint x: 224, startPoint y: 253, endPoint x: 650, endPoint y: 89, distance: 456.9
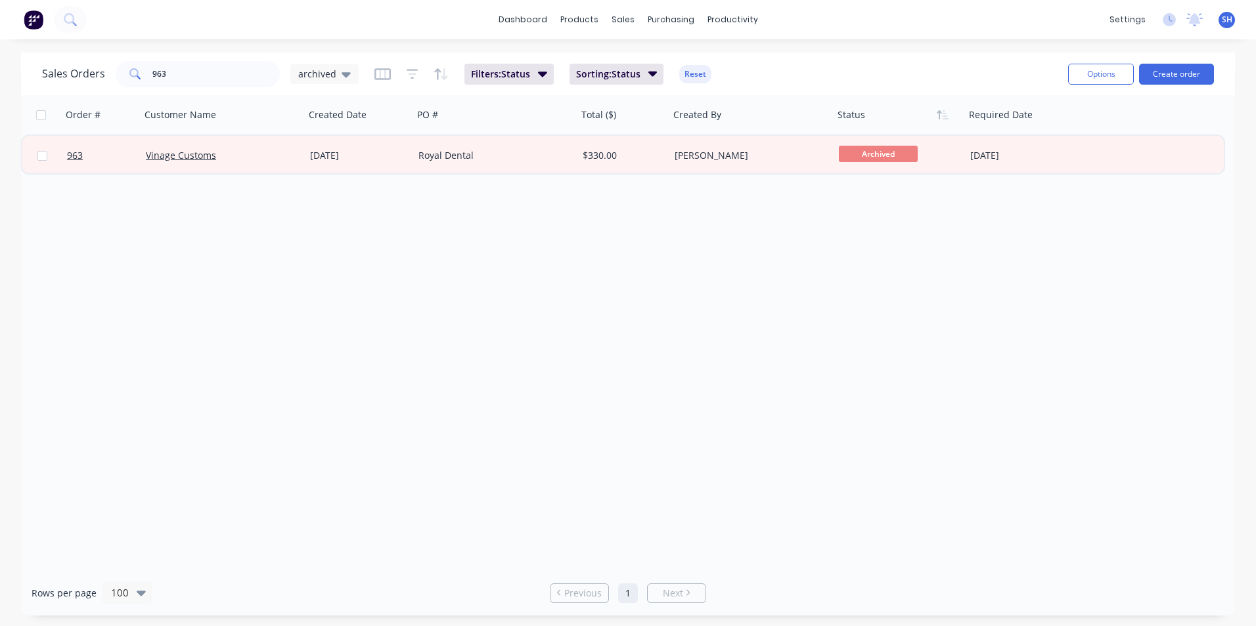
click at [228, 252] on div "Order # Customer Name Created Date PO # Total ($) Created By Status Required Da…" at bounding box center [627, 332] width 1213 height 475
